Goal: Transaction & Acquisition: Purchase product/service

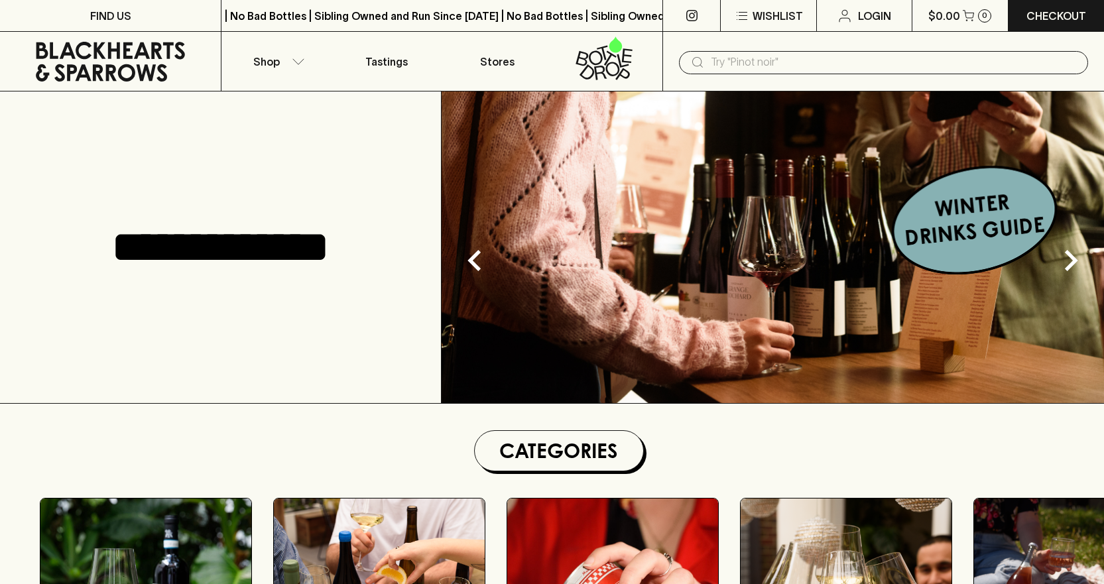
click at [815, 60] on input "text" at bounding box center [894, 62] width 367 height 21
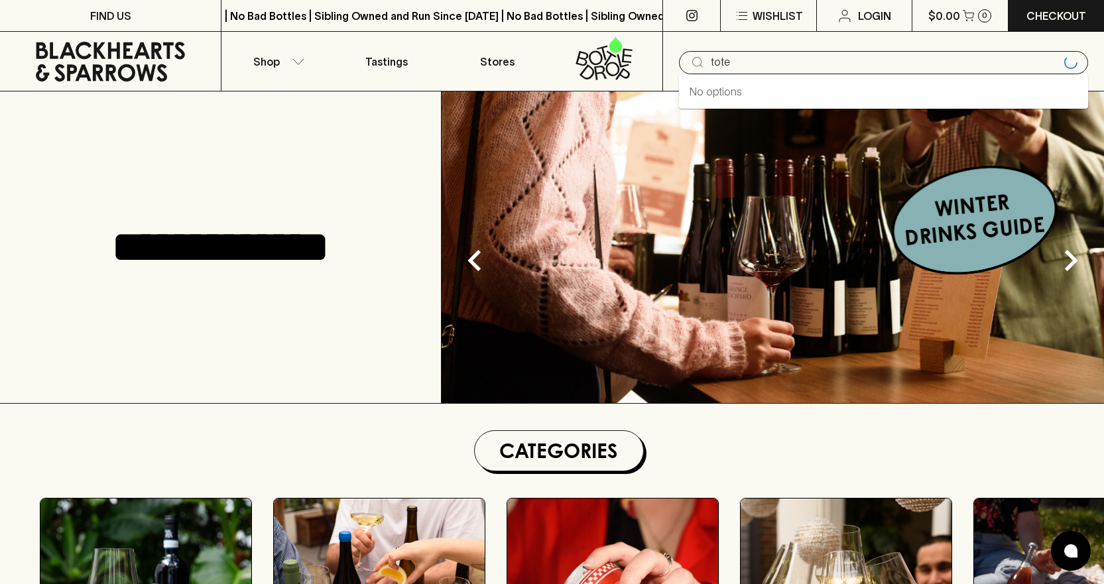
type input "tote"
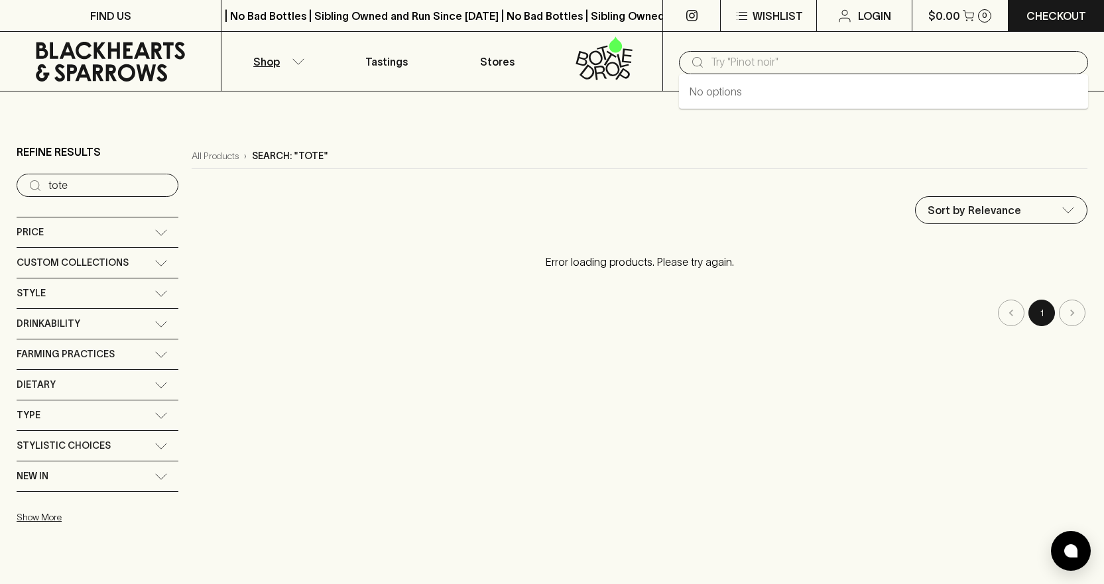
click at [815, 60] on input "text" at bounding box center [894, 62] width 367 height 21
type input "bag"
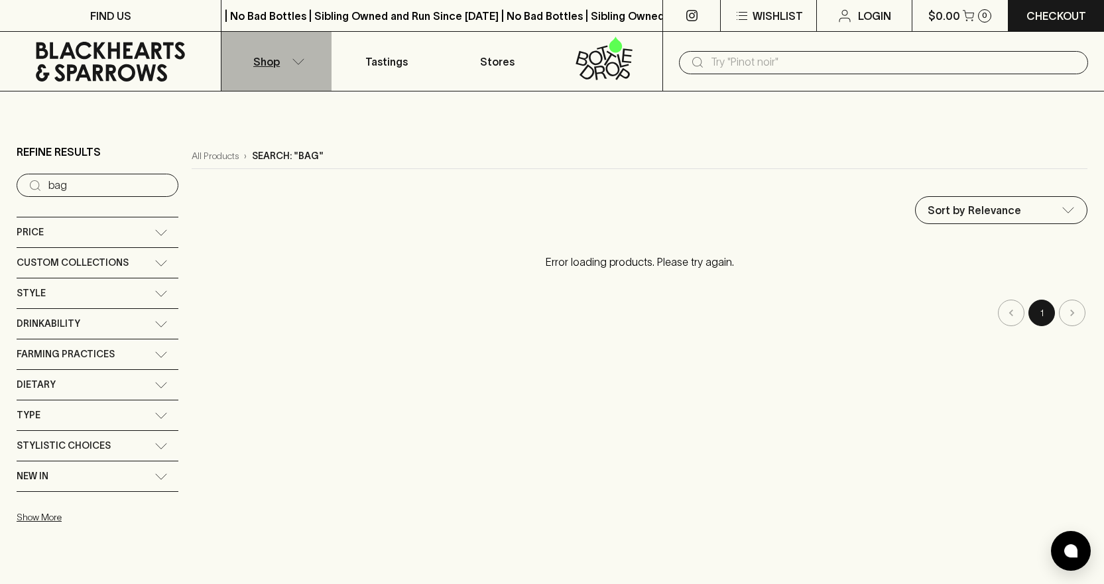
click at [300, 57] on button "Shop" at bounding box center [276, 61] width 110 height 59
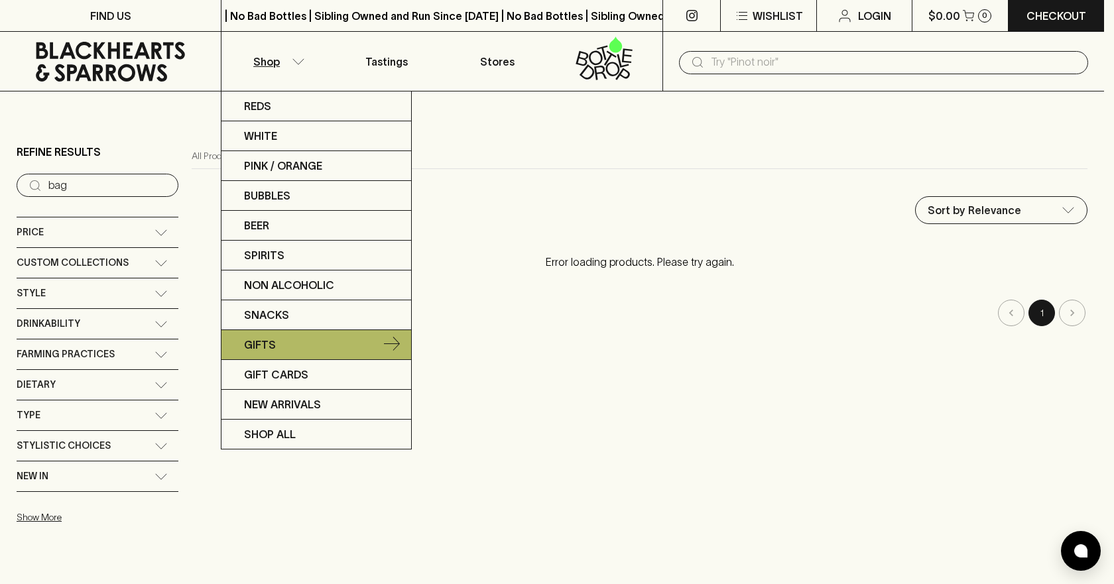
click at [312, 336] on link "Gifts" at bounding box center [316, 345] width 190 height 30
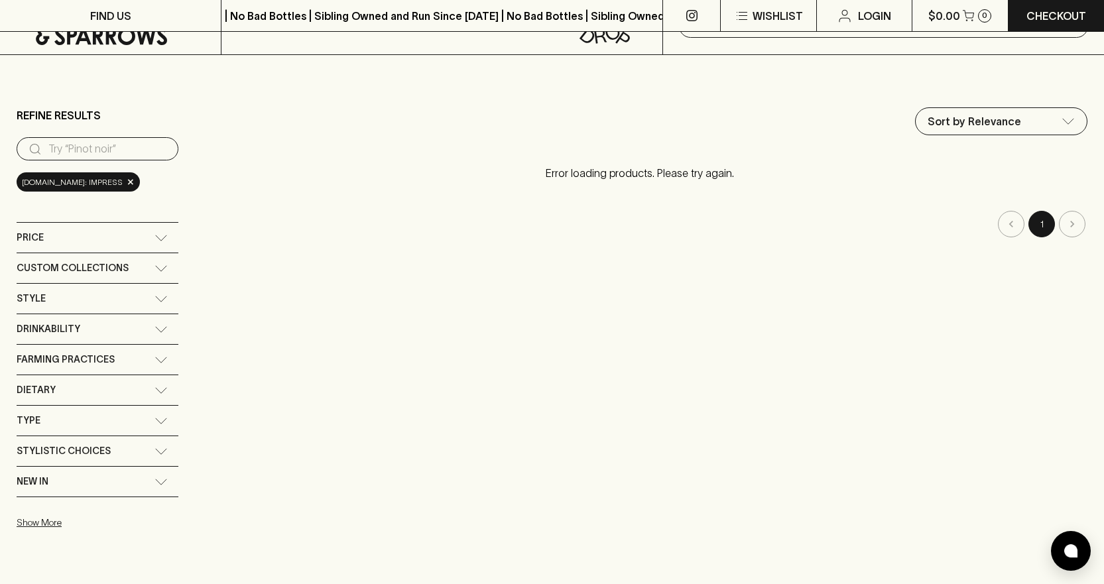
scroll to position [9, 0]
